Goal: Information Seeking & Learning: Learn about a topic

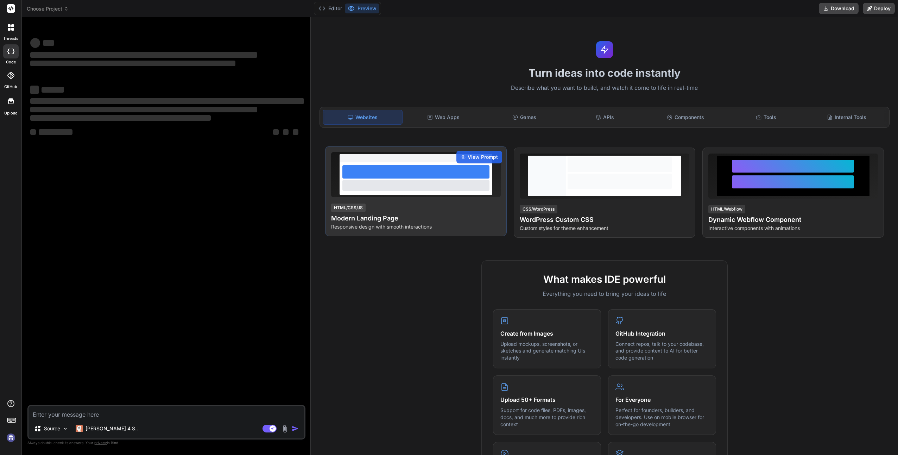
type textarea "x"
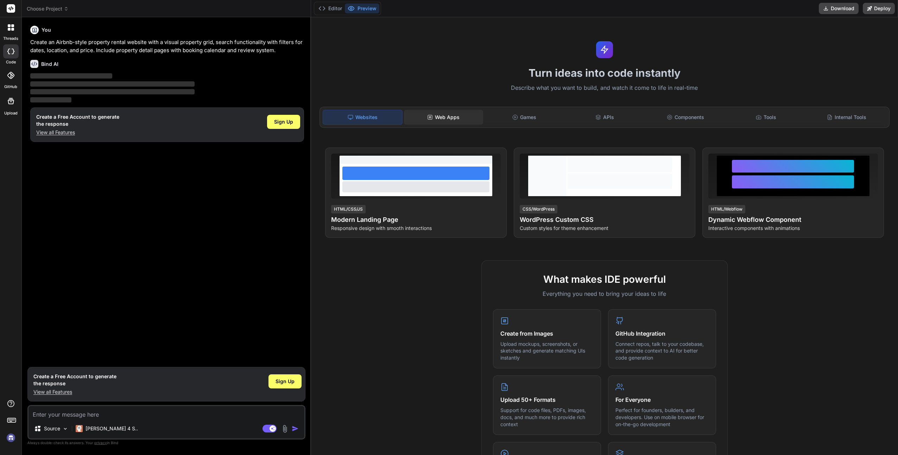
click at [450, 114] on div "Web Apps" at bounding box center [443, 117] width 79 height 15
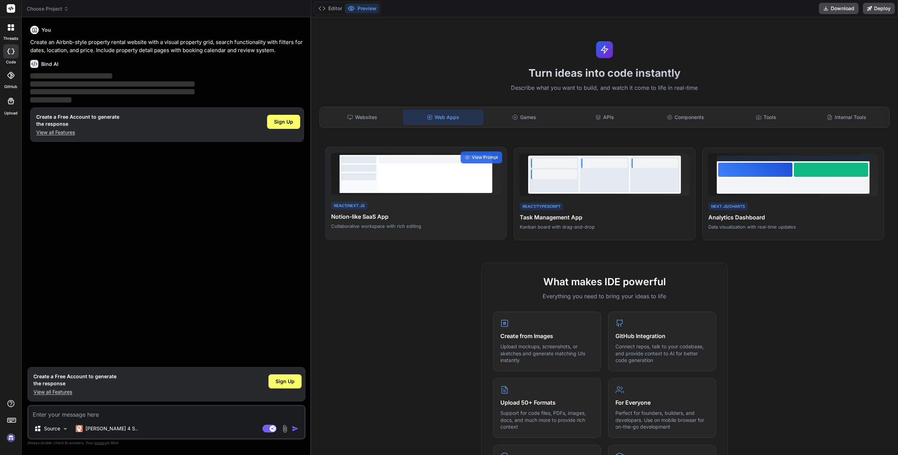
click at [476, 202] on div "React/Next.js Notion-like SaaS App Collaborative workspace with rich editing" at bounding box center [416, 215] width 170 height 29
click at [486, 157] on span "View Prompt" at bounding box center [485, 157] width 26 height 6
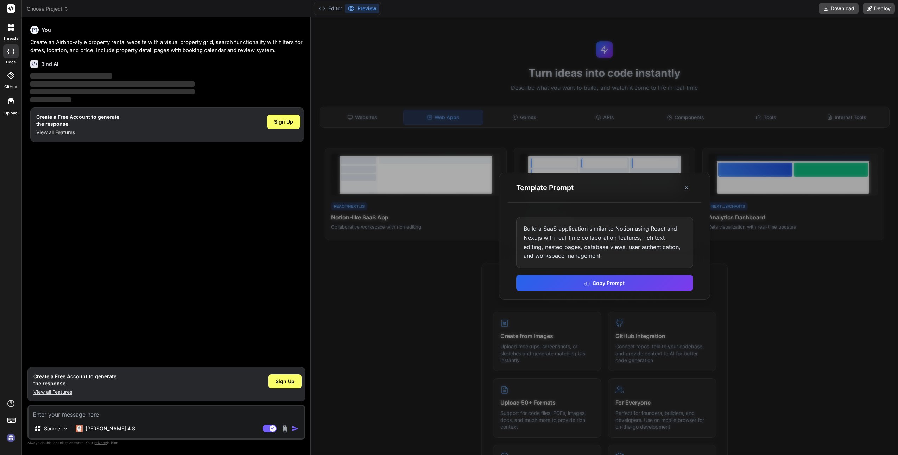
click at [473, 293] on div at bounding box center [604, 235] width 587 height 437
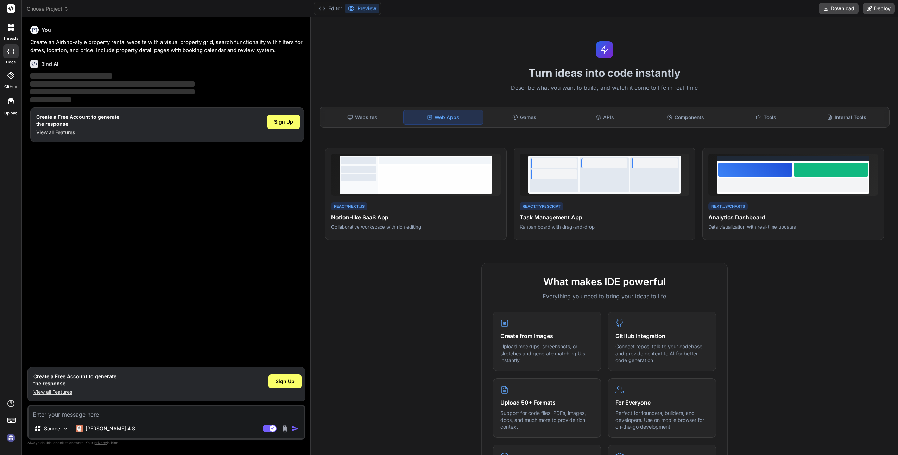
click at [358, 7] on button "Preview" at bounding box center [362, 9] width 34 height 10
click at [836, 112] on div "Internal Tools" at bounding box center [846, 117] width 79 height 15
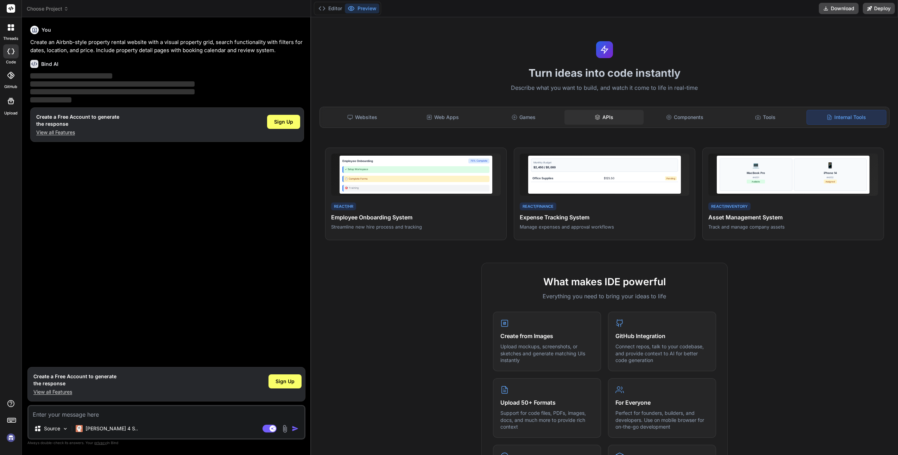
click at [595, 117] on icon at bounding box center [598, 117] width 6 height 6
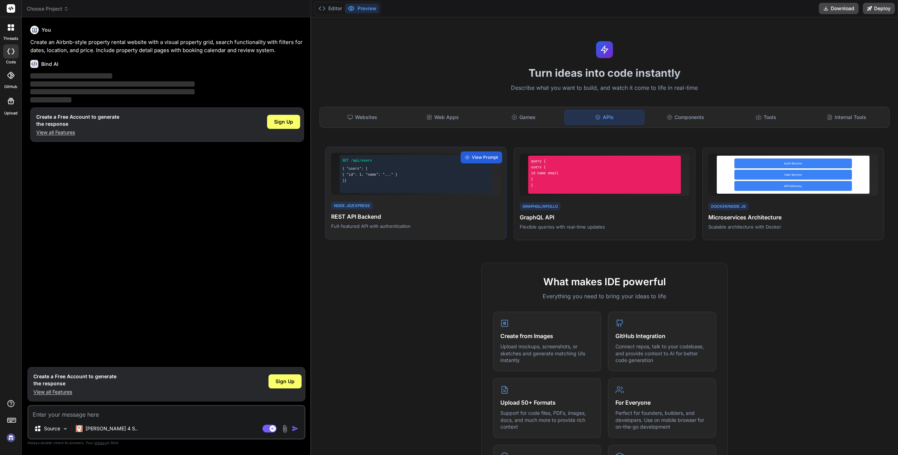
click at [379, 185] on div "GET /api/users { "users": [ { "id": 1, "name": "..." } ]}" at bounding box center [416, 174] width 153 height 38
click at [501, 156] on div "GET /api/users { "users": [ { "id": 1, "name": "..." } ]} Node.js/Express REST …" at bounding box center [416, 193] width 182 height 93
click at [492, 156] on span "View Prompt" at bounding box center [485, 157] width 26 height 6
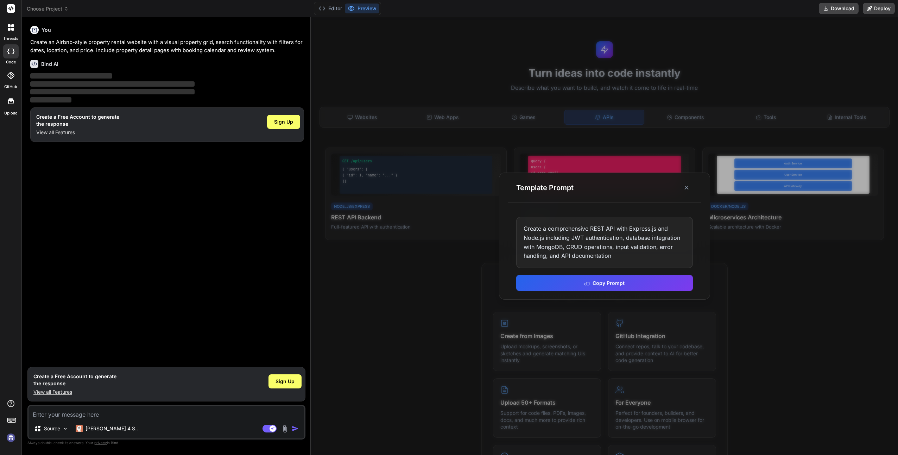
click at [480, 179] on div at bounding box center [604, 235] width 587 height 437
